Goal: Task Accomplishment & Management: Manage account settings

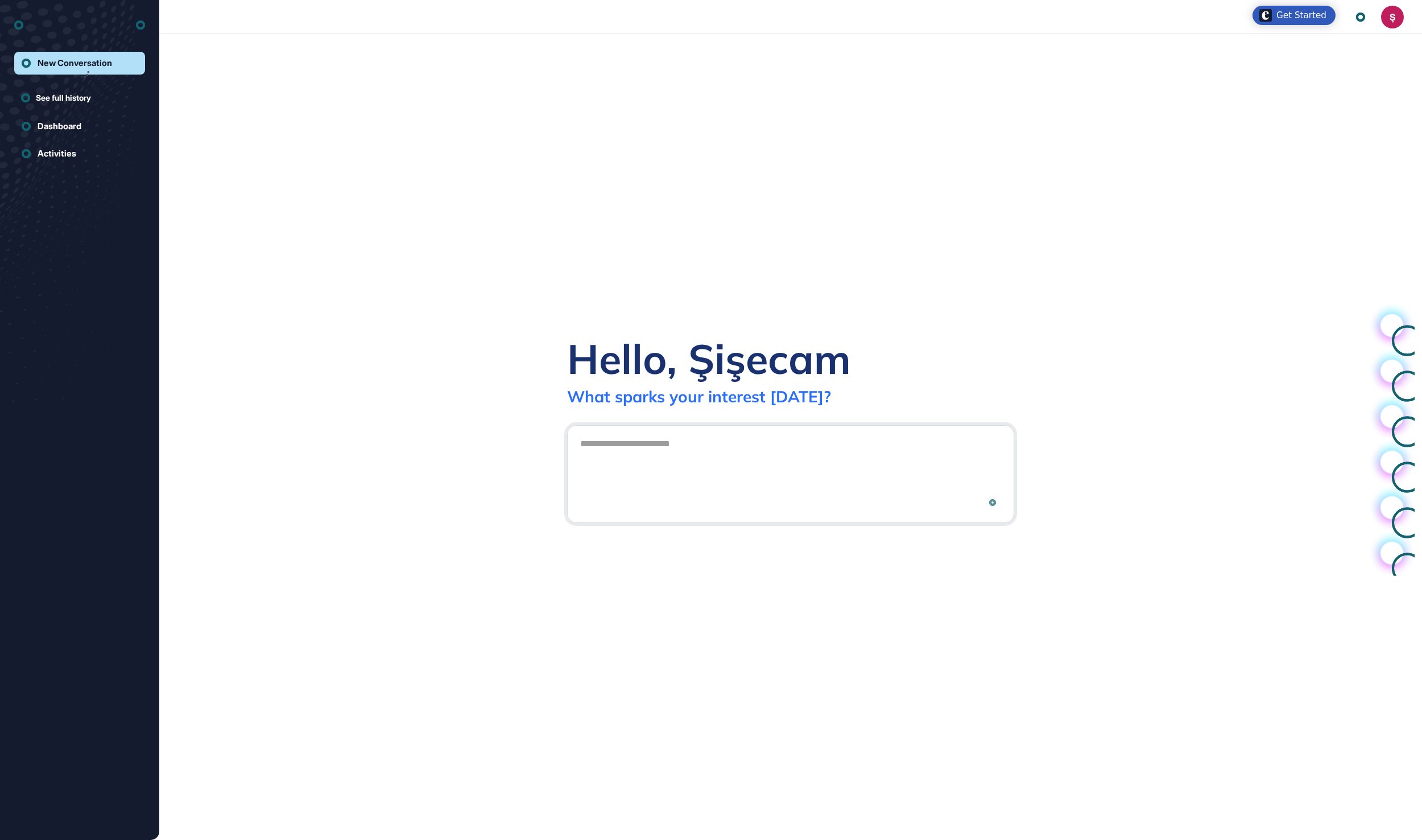
scroll to position [1, 1]
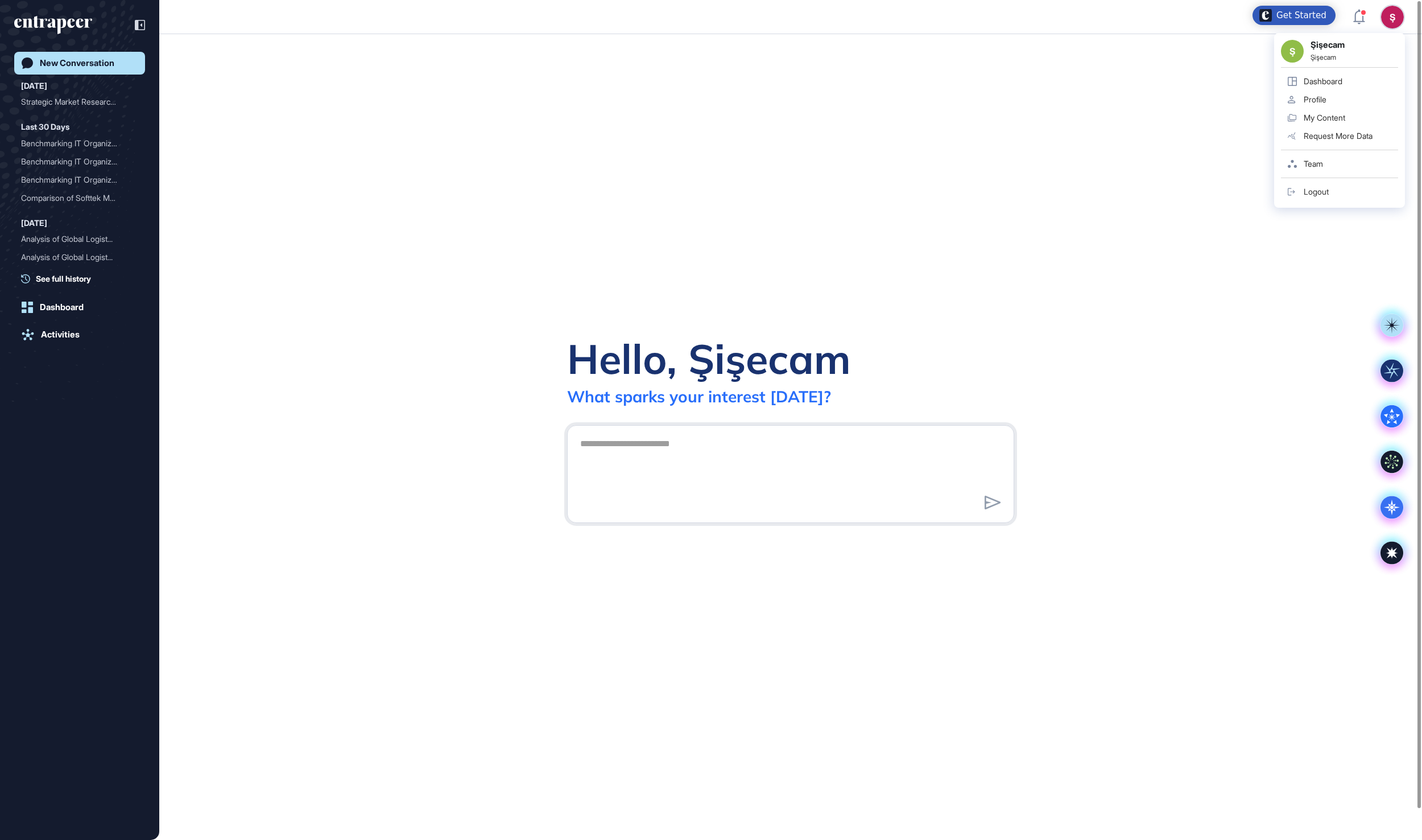
click at [1340, 82] on div "Dashboard" at bounding box center [1323, 81] width 39 height 9
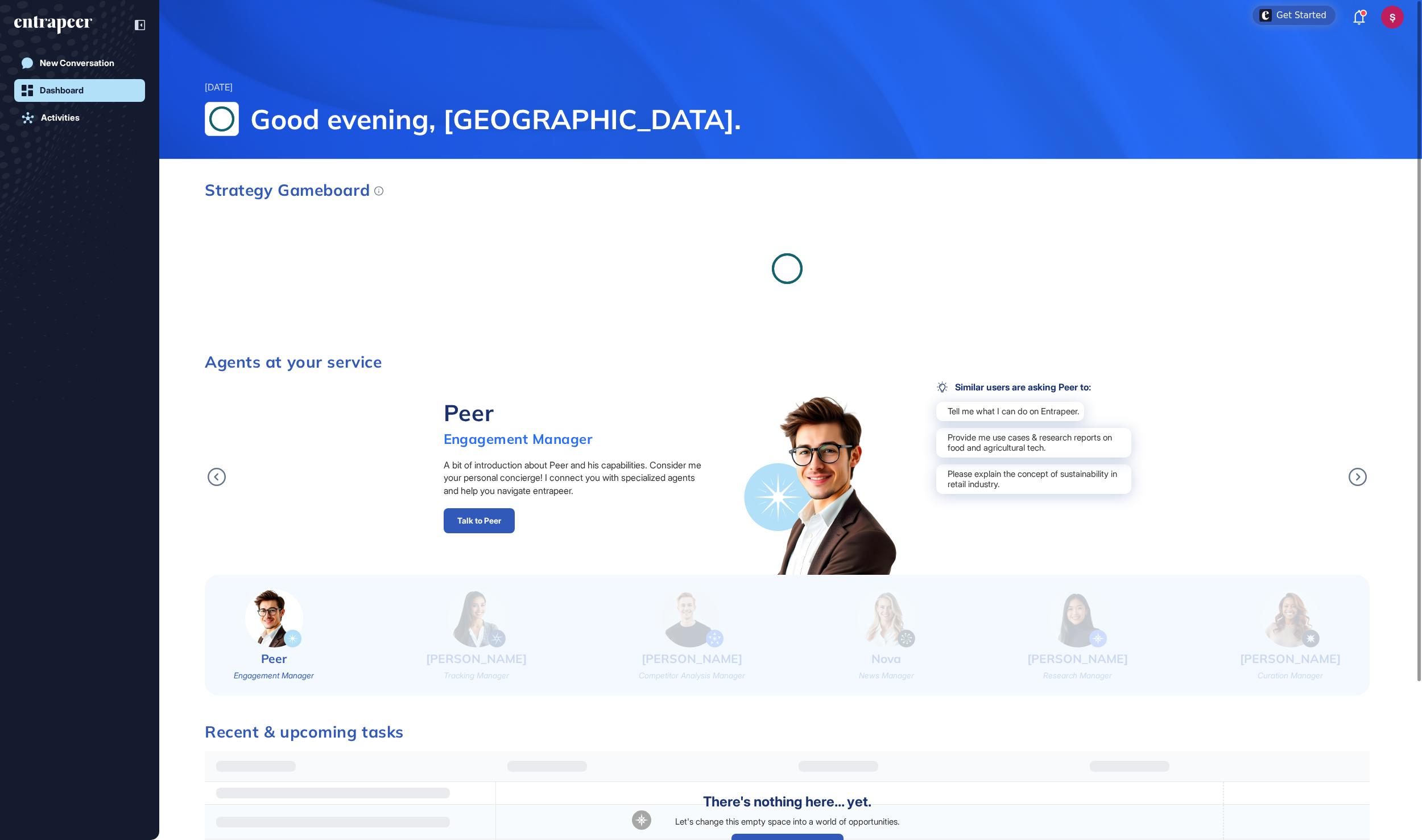
click at [1392, 17] on div "Ş" at bounding box center [1392, 17] width 23 height 23
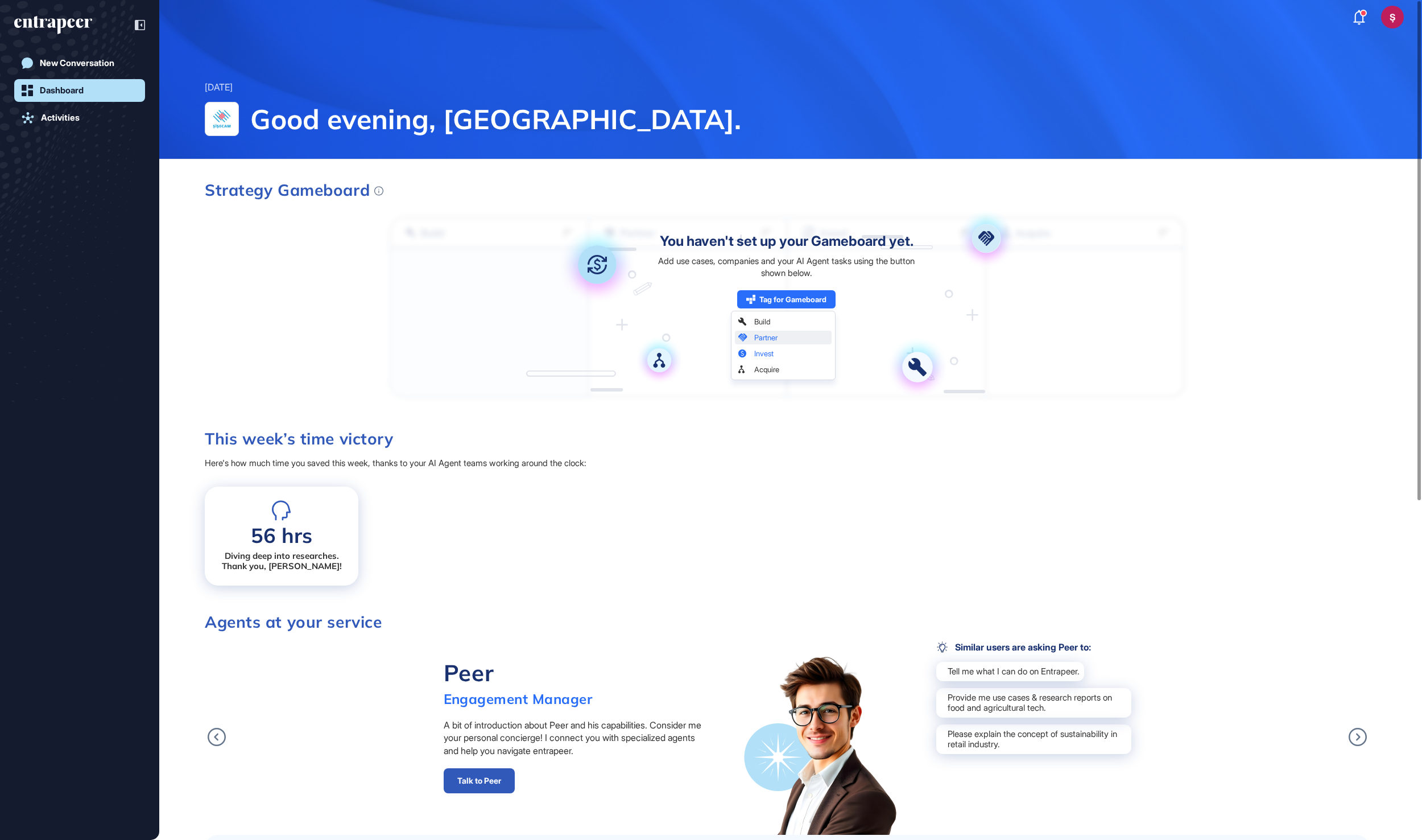
click at [1392, 17] on div "Ş" at bounding box center [1392, 17] width 23 height 23
click at [1389, 21] on div "Ş" at bounding box center [1392, 17] width 23 height 23
click at [66, 25] on icon "entrapeer-logo" at bounding box center [53, 25] width 78 height 18
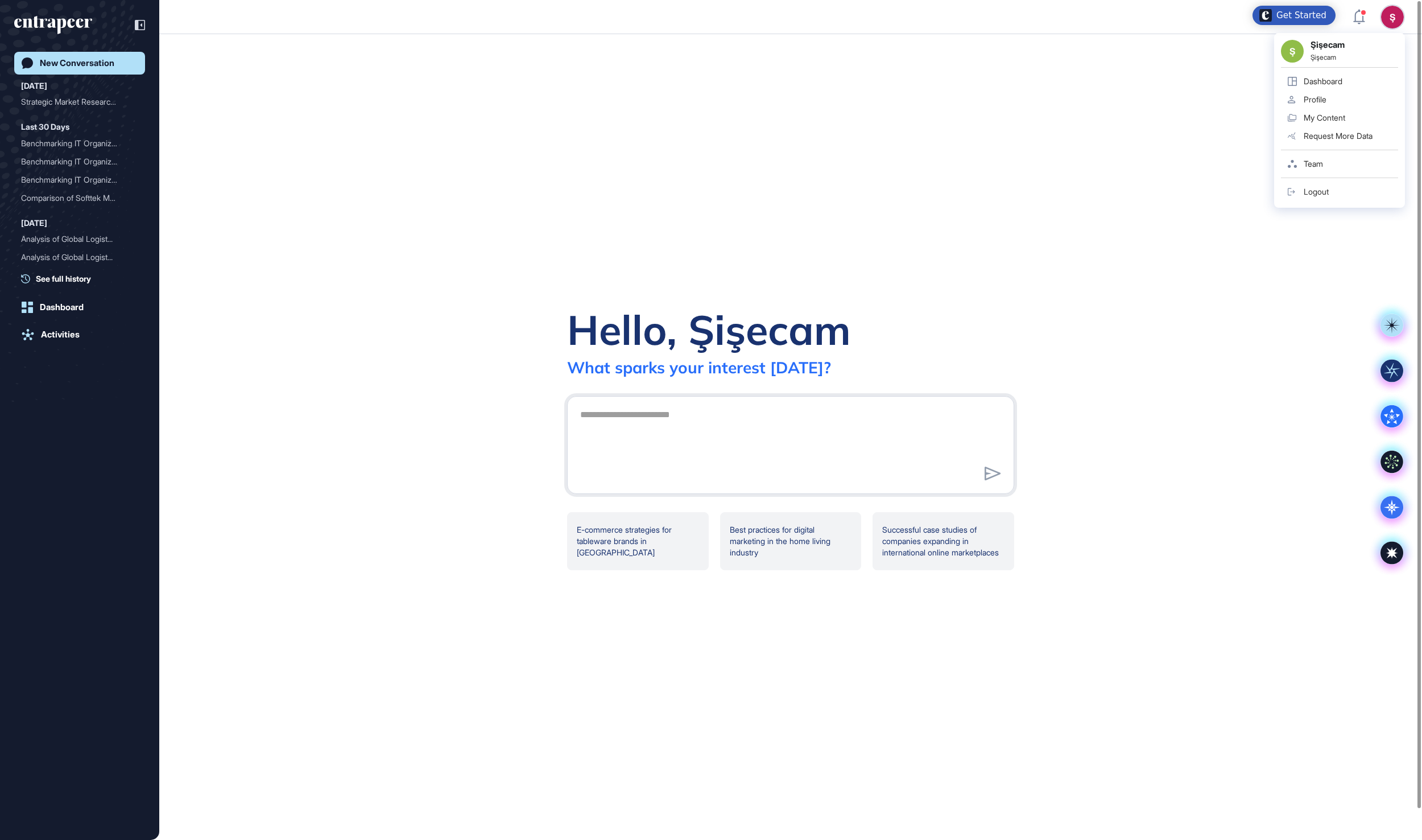
click at [1323, 187] on div "Logout" at bounding box center [1316, 191] width 25 height 9
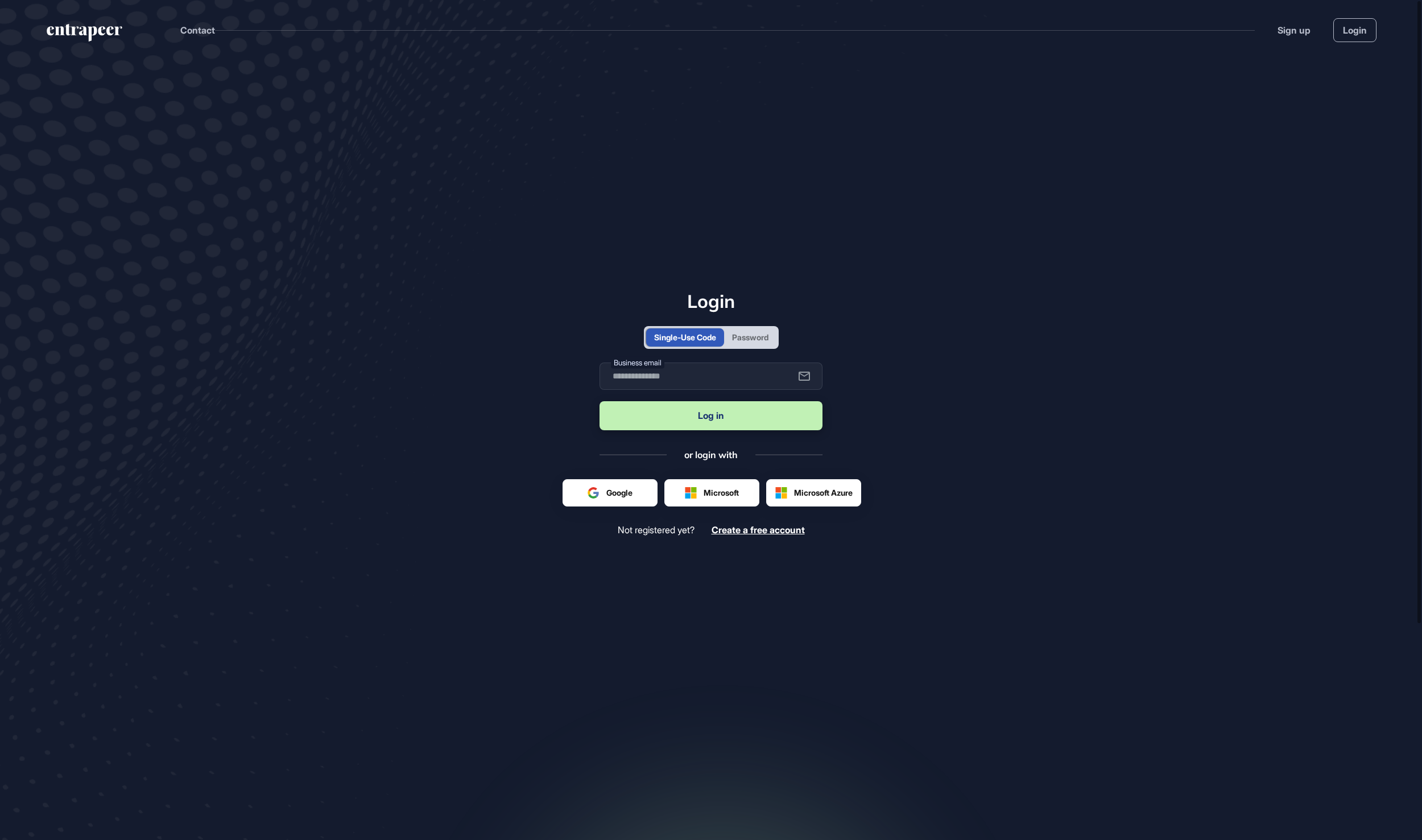
click at [768, 332] on div "Password" at bounding box center [750, 337] width 37 height 12
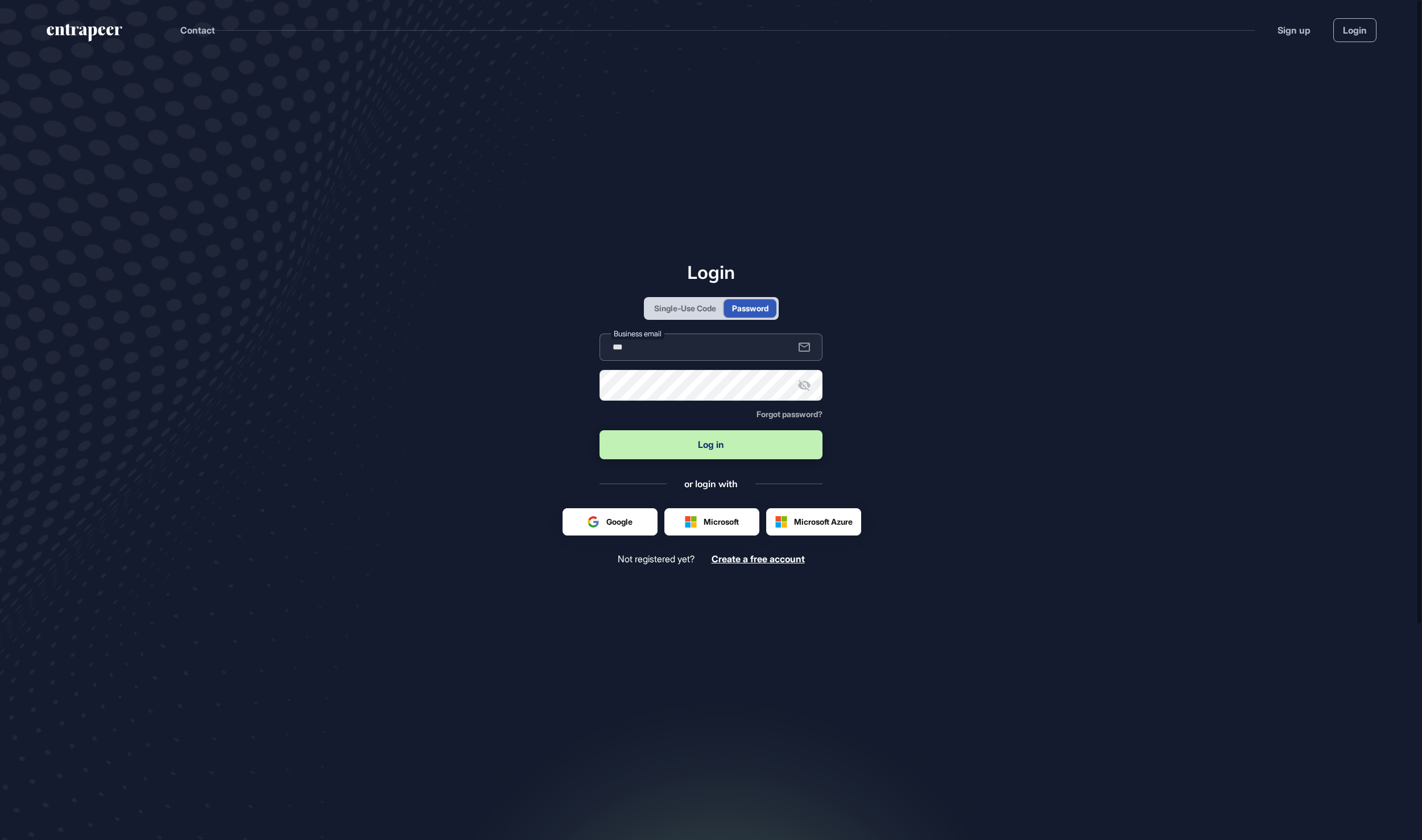
type input "**********"
click at [711, 445] on button "Log in" at bounding box center [711, 444] width 223 height 29
